Goal: Information Seeking & Learning: Learn about a topic

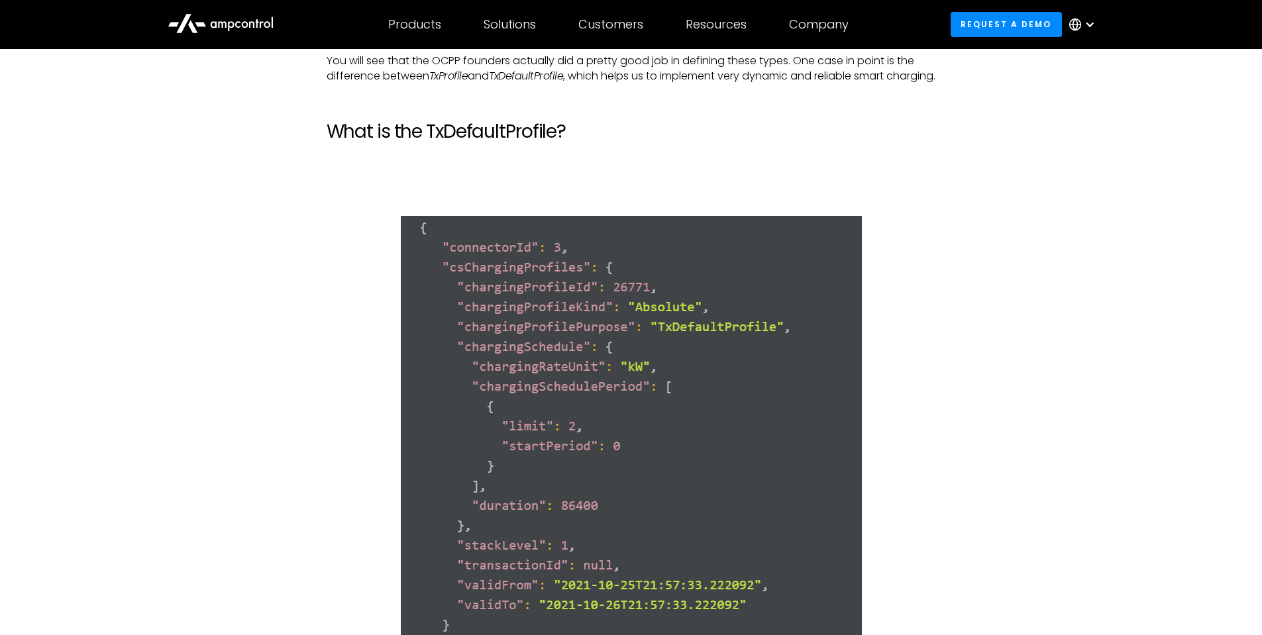
scroll to position [2716, 0]
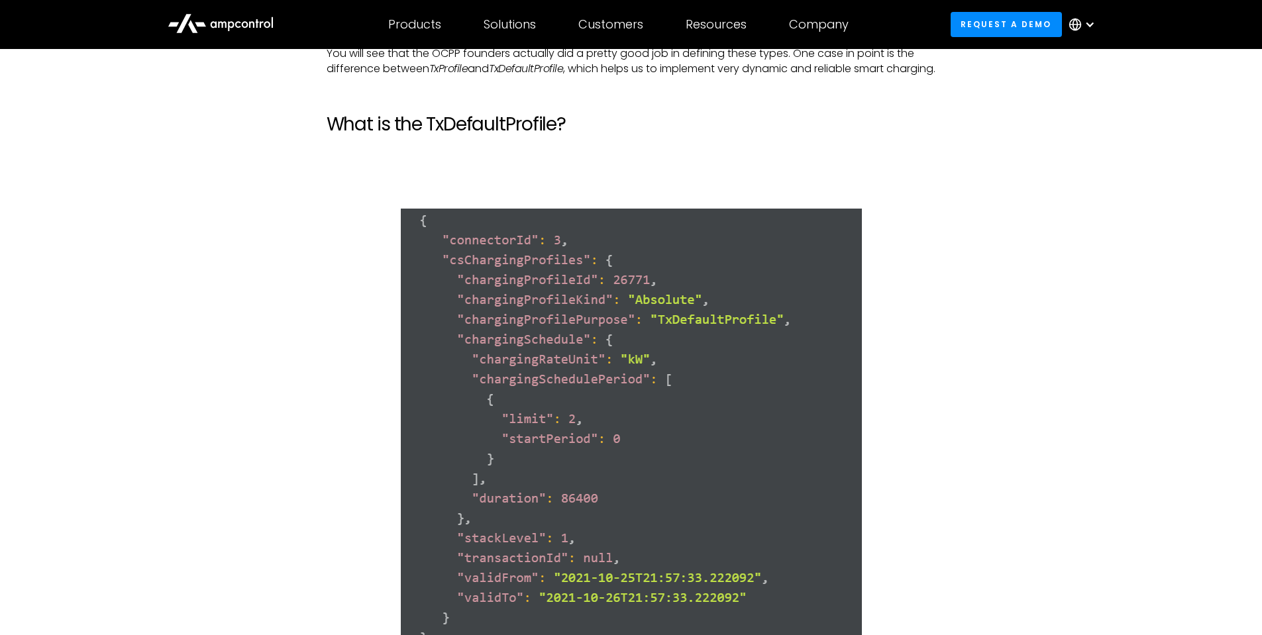
click at [530, 314] on img at bounding box center [631, 439] width 461 height 460
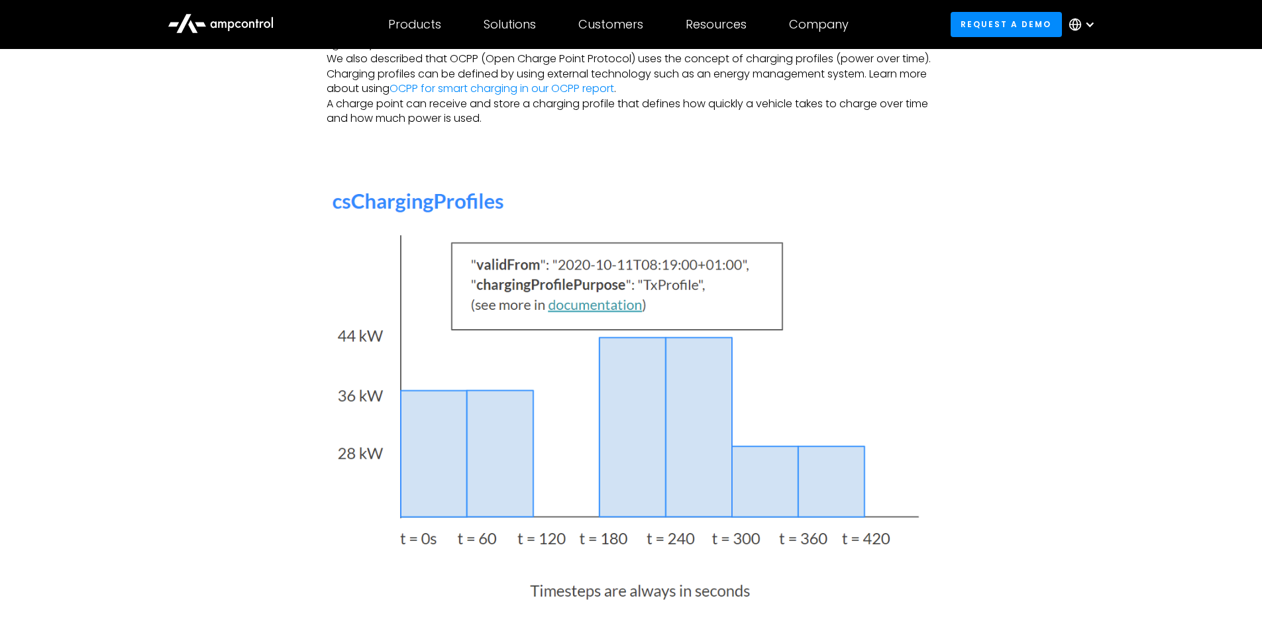
scroll to position [861, 0]
click at [495, 89] on link "OCPP for smart charging in our OCPP report" at bounding box center [501, 87] width 225 height 15
click at [499, 89] on link "OCPP for smart charging in our OCPP report" at bounding box center [501, 87] width 225 height 15
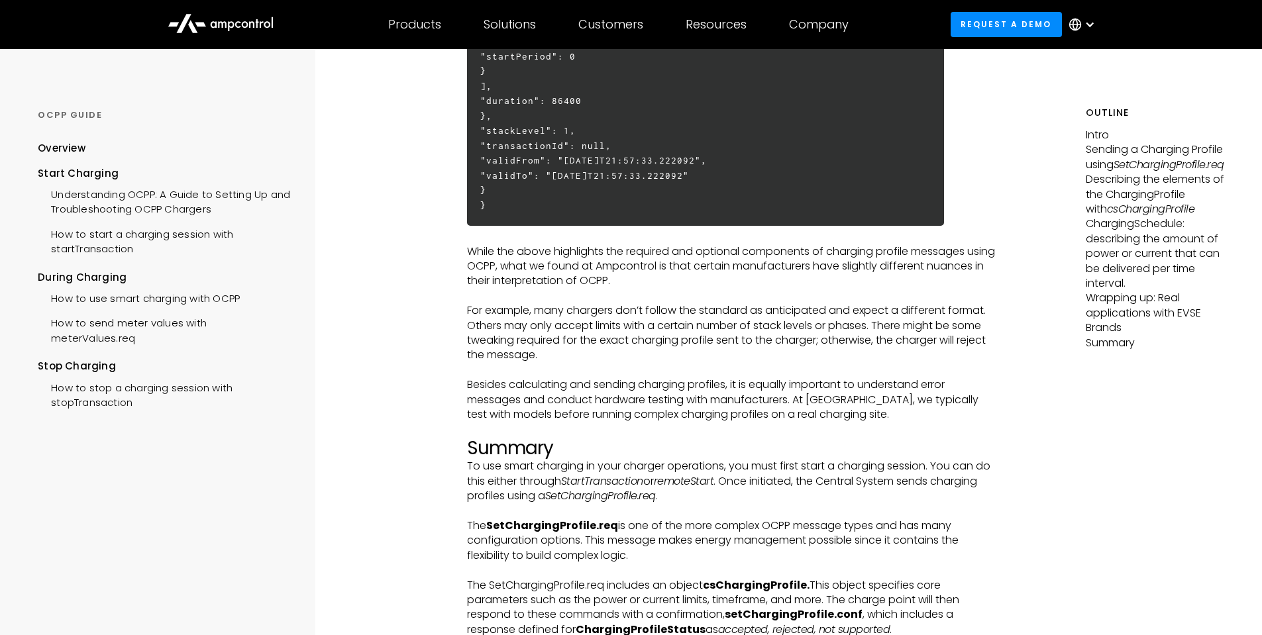
scroll to position [4239, 0]
